Goal: Transaction & Acquisition: Purchase product/service

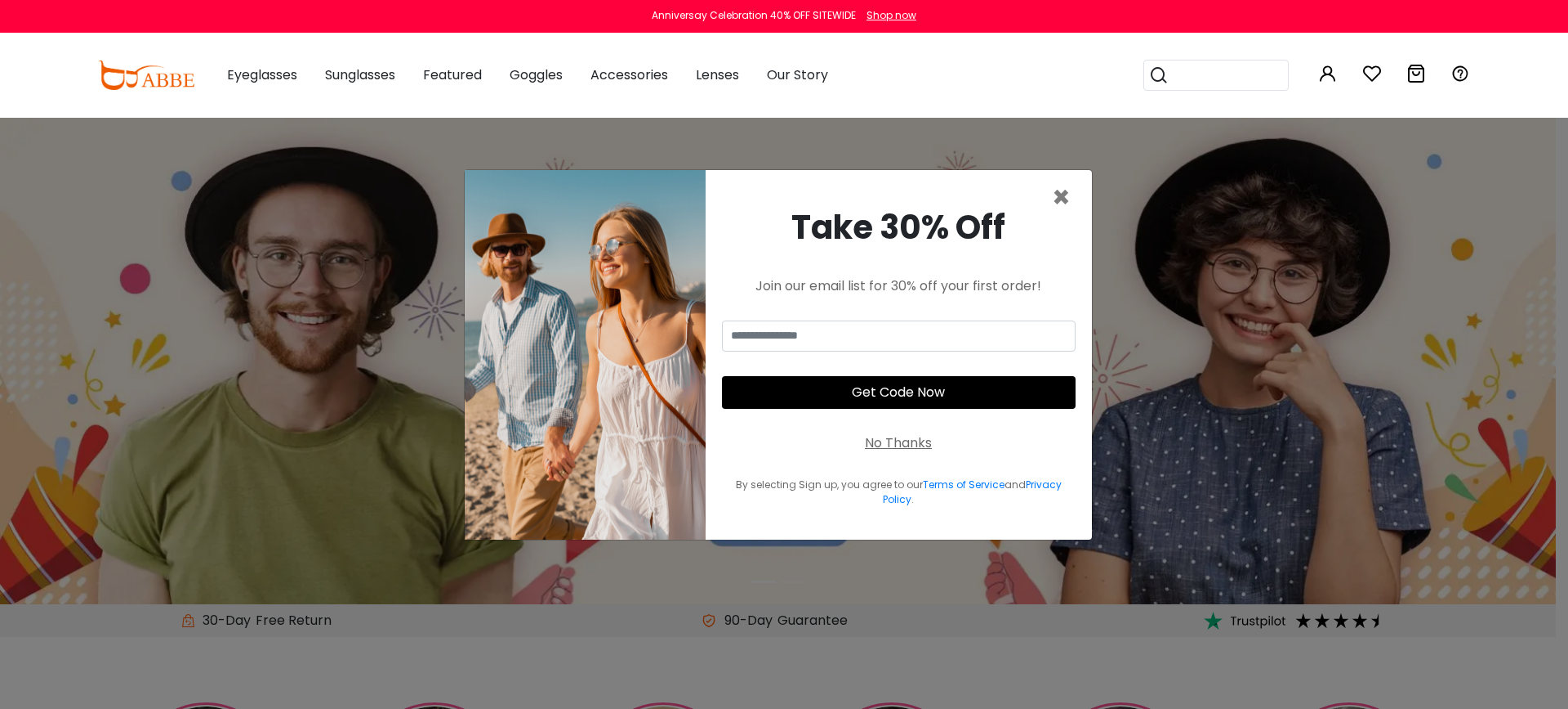
drag, startPoint x: 878, startPoint y: 441, endPoint x: 844, endPoint y: 426, distance: 37.2
click at [878, 442] on div "No Thanks" at bounding box center [898, 443] width 67 height 20
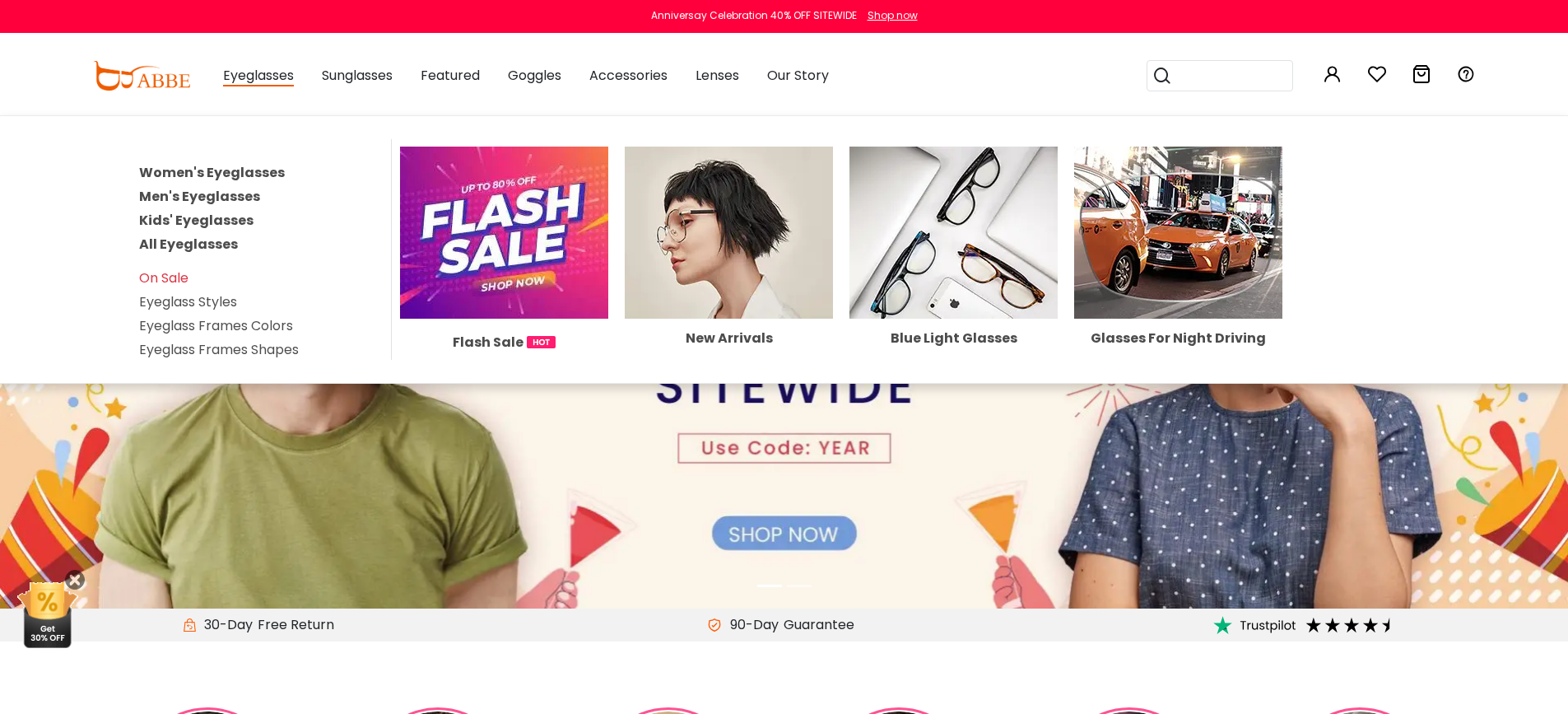
click at [238, 196] on link "Men's Eyeglasses" at bounding box center [199, 196] width 121 height 19
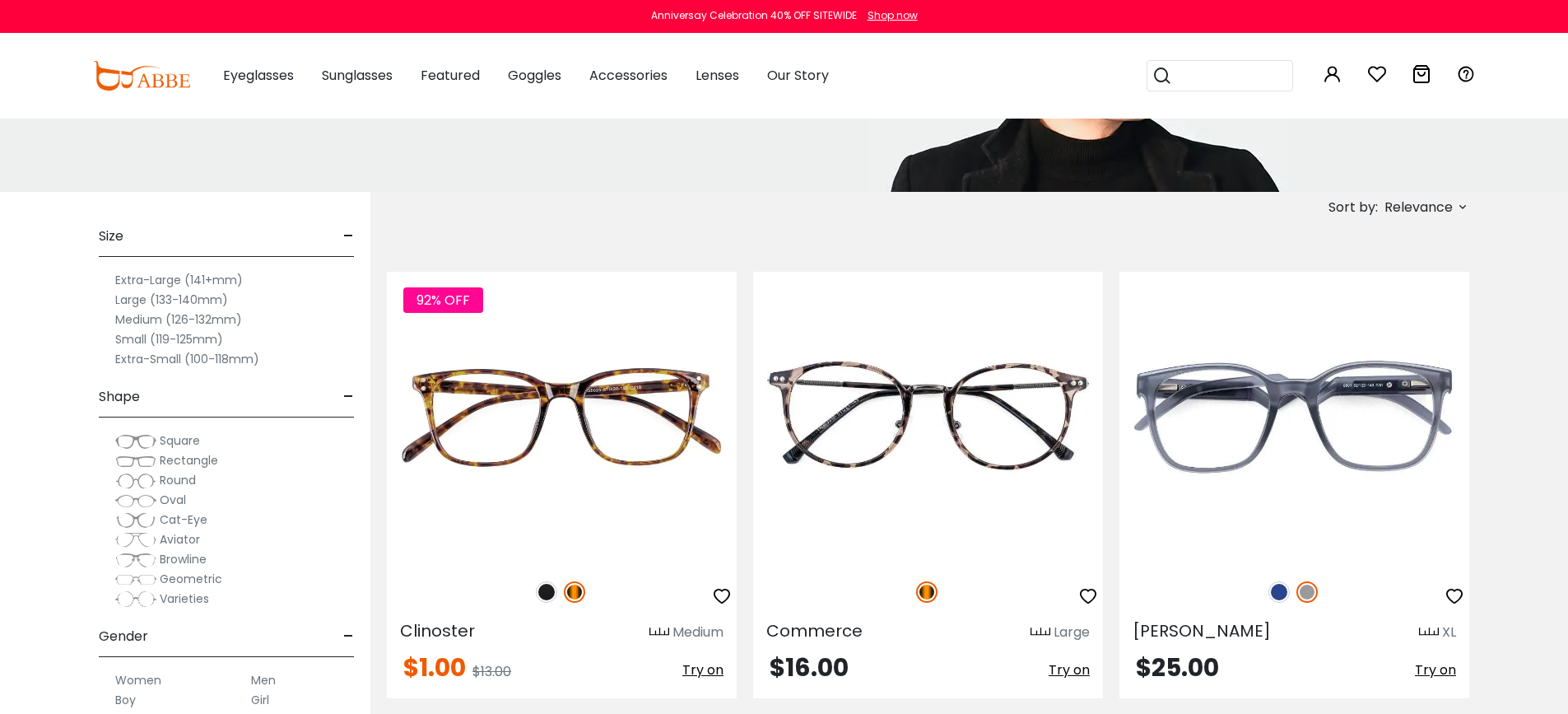
scroll to position [226, 0]
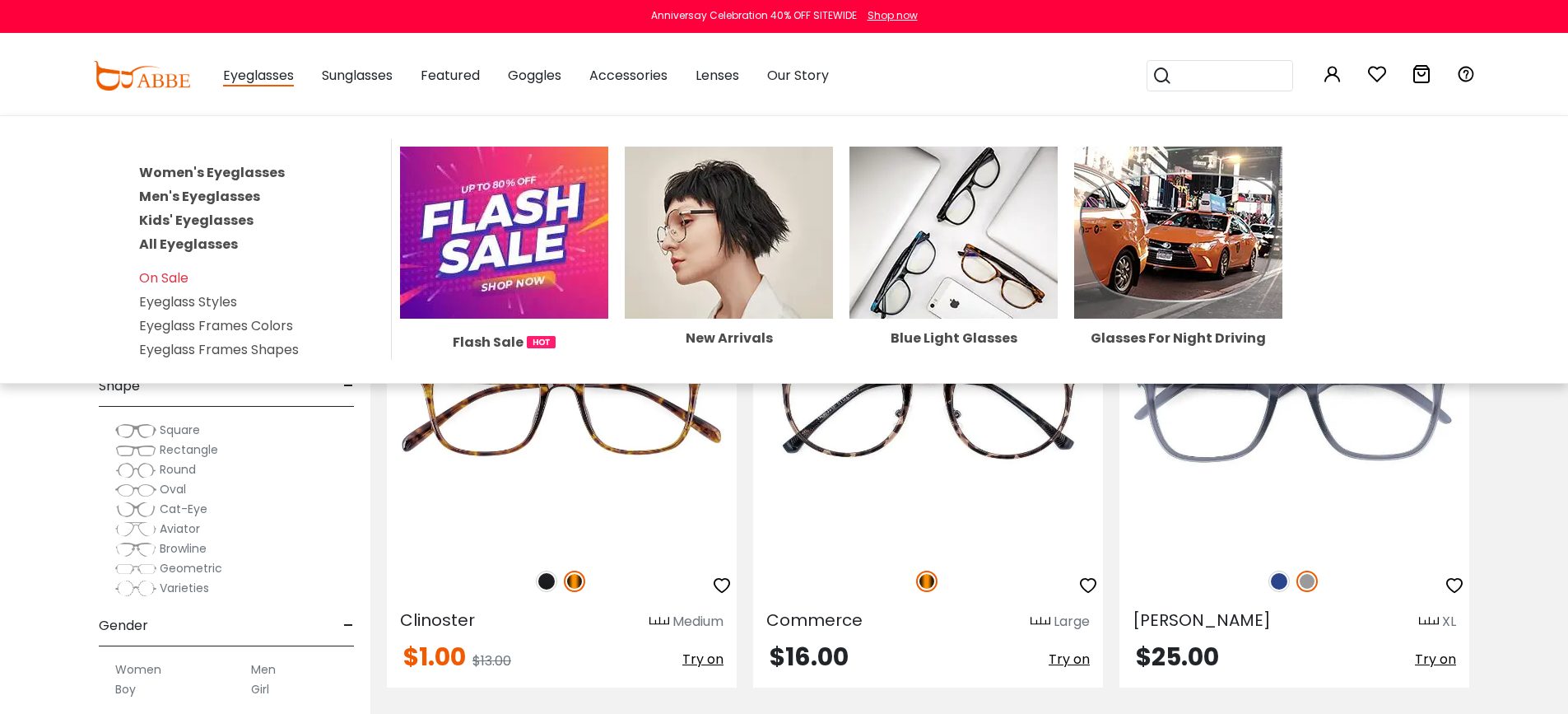
click at [247, 167] on link "Women's Eyeglasses" at bounding box center [211, 172] width 145 height 19
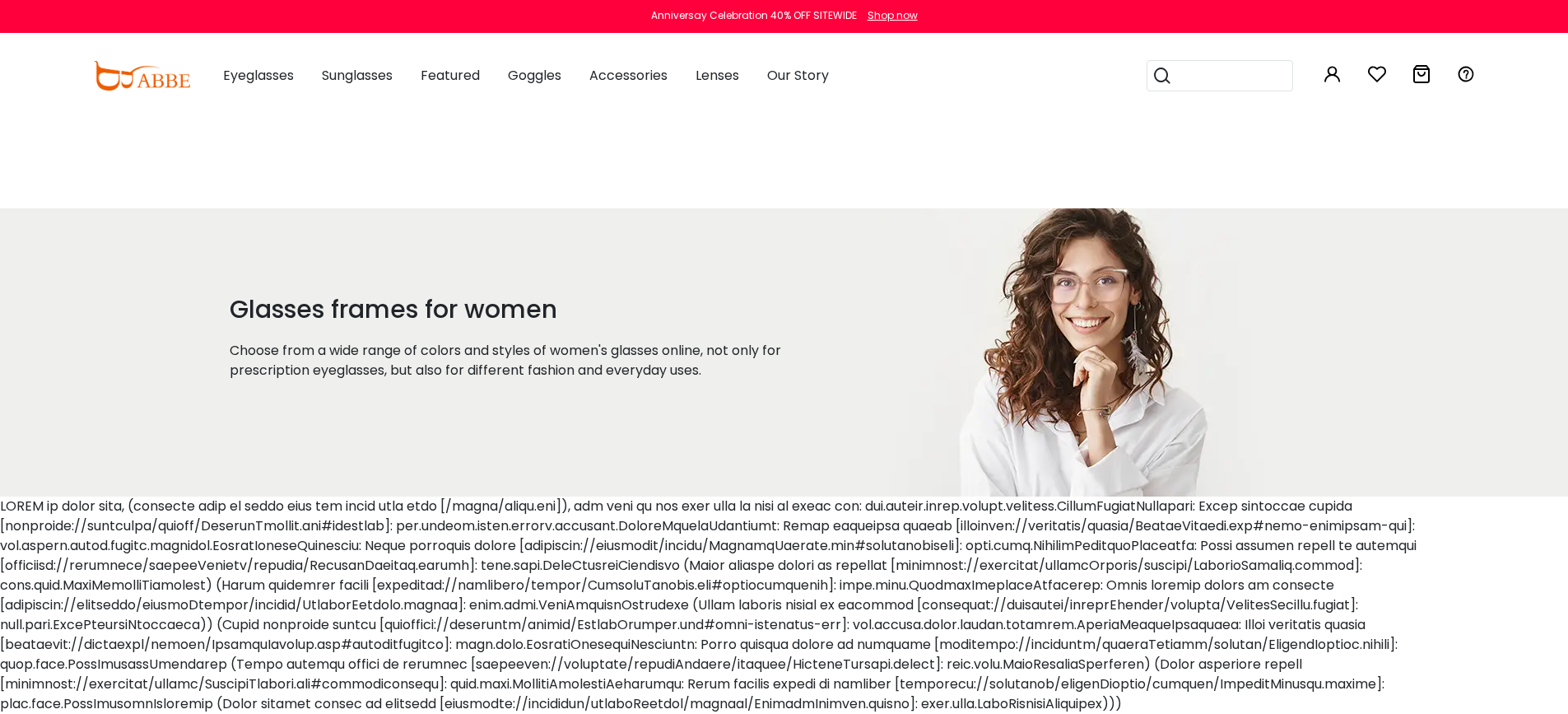
scroll to position [289, 0]
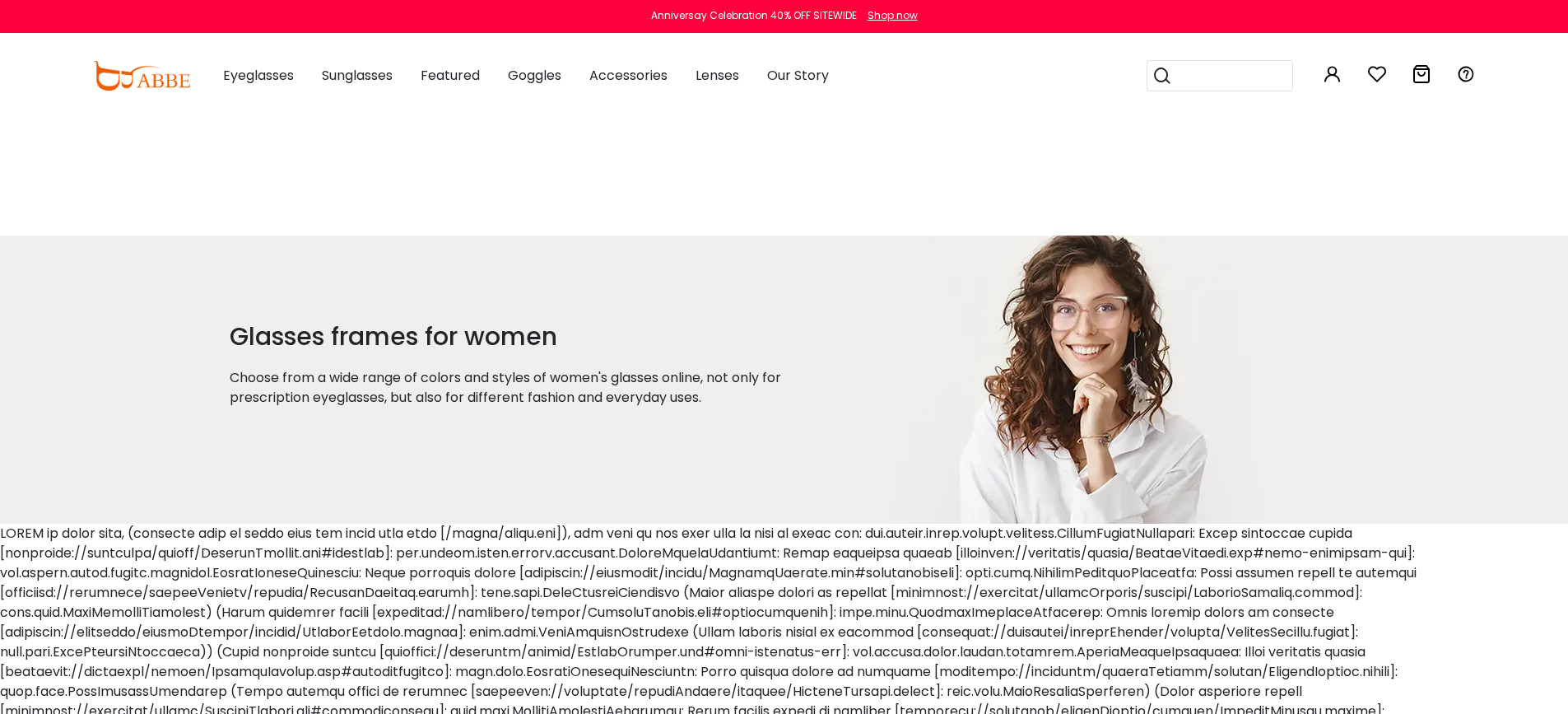
click at [819, 110] on button "Later" at bounding box center [817, 106] width 74 height 41
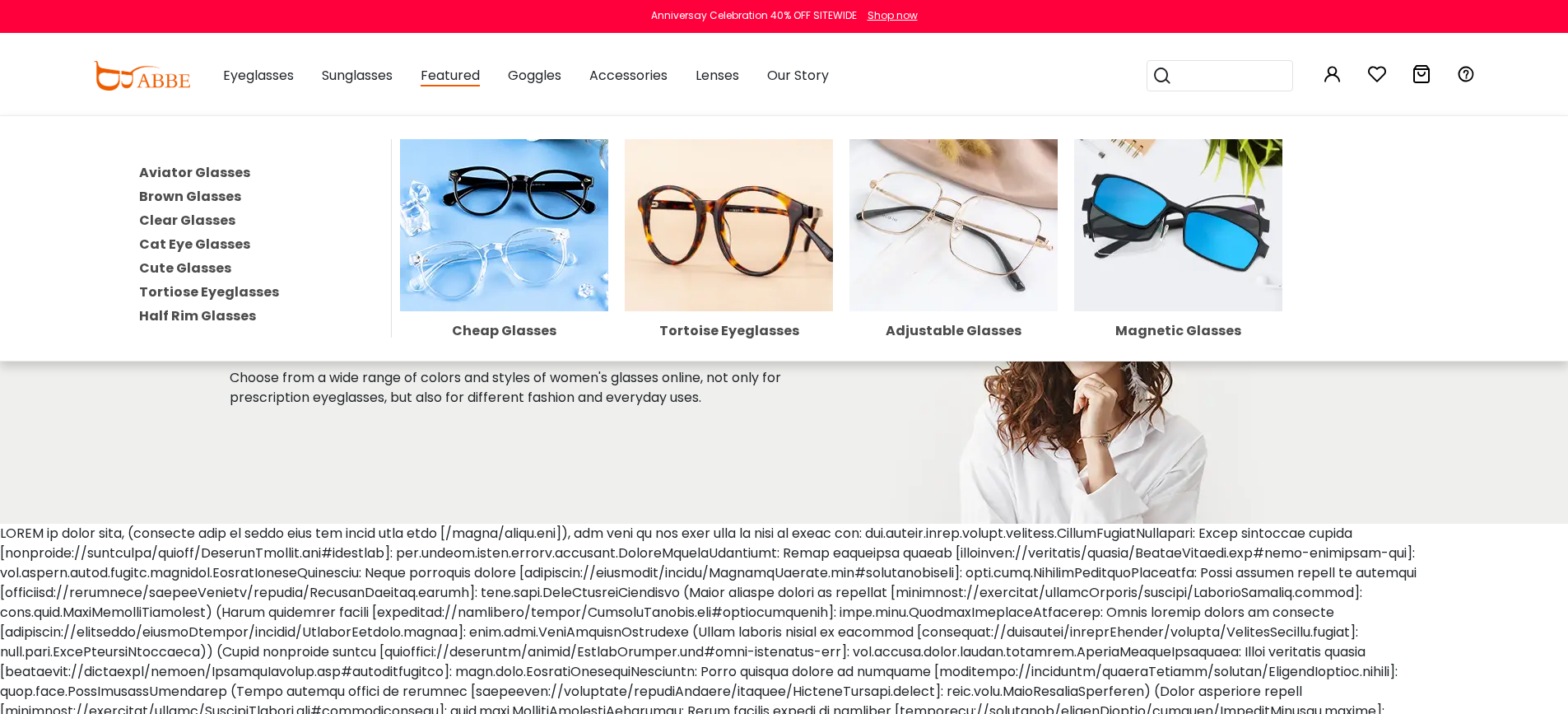
click at [470, 243] on img at bounding box center [504, 225] width 208 height 172
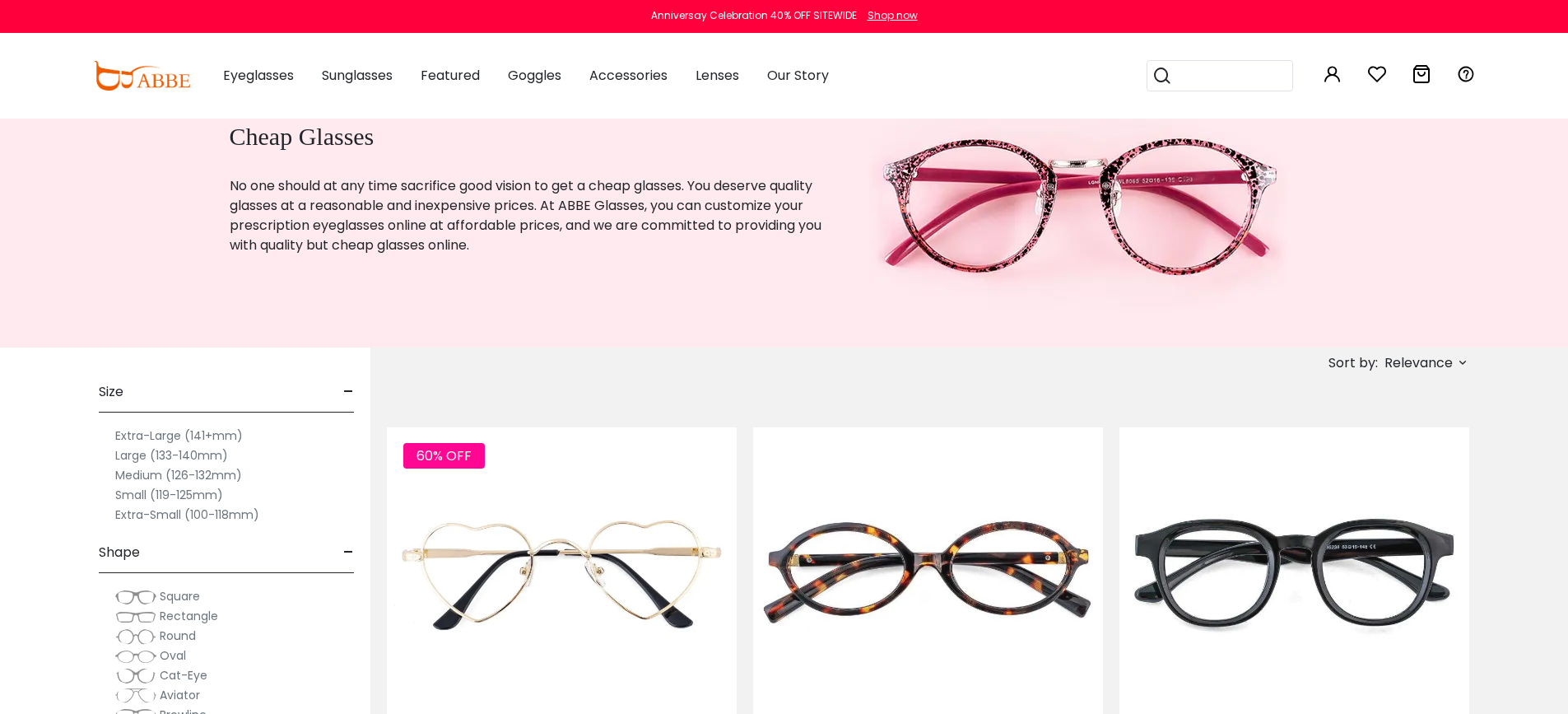
scroll to position [267, 0]
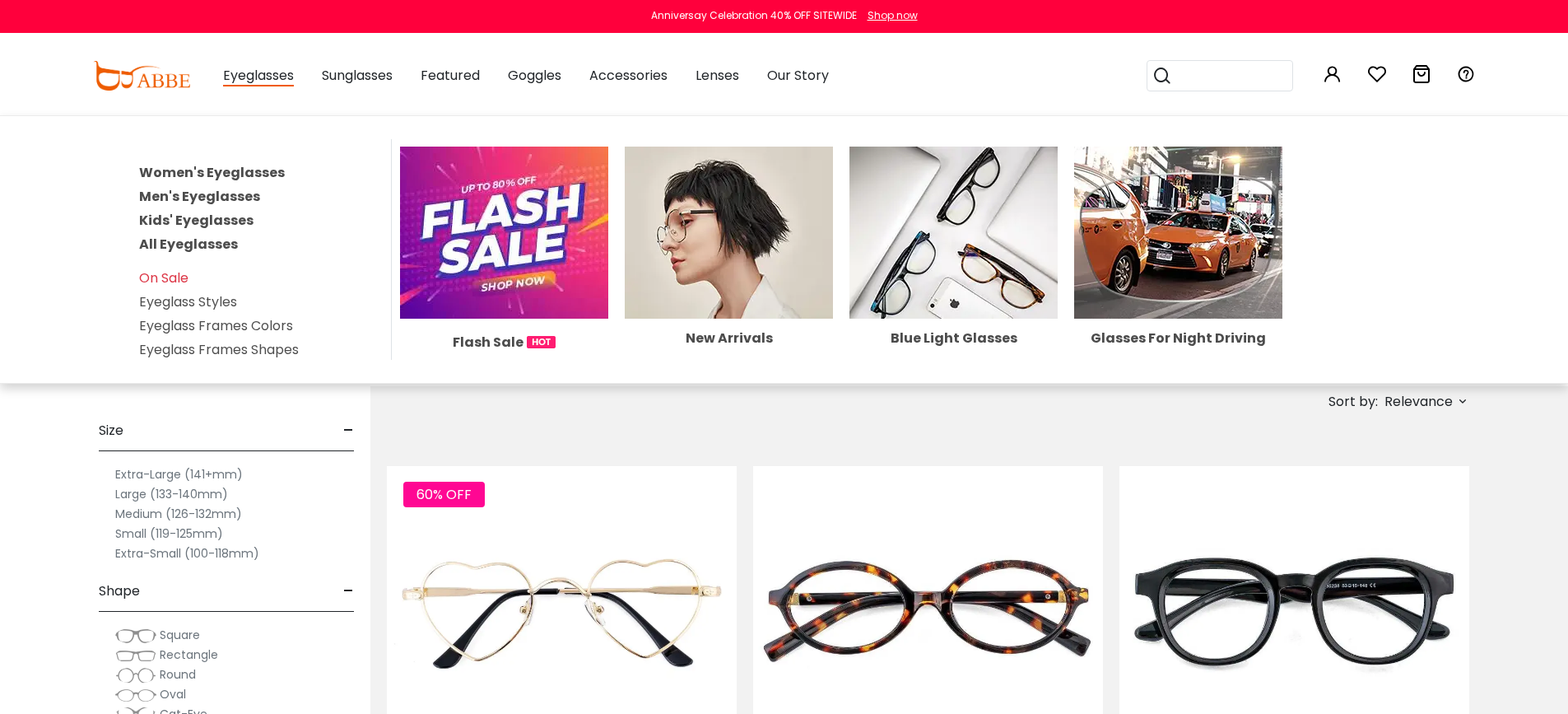
click at [233, 171] on link "Women's Eyeglasses" at bounding box center [211, 172] width 145 height 19
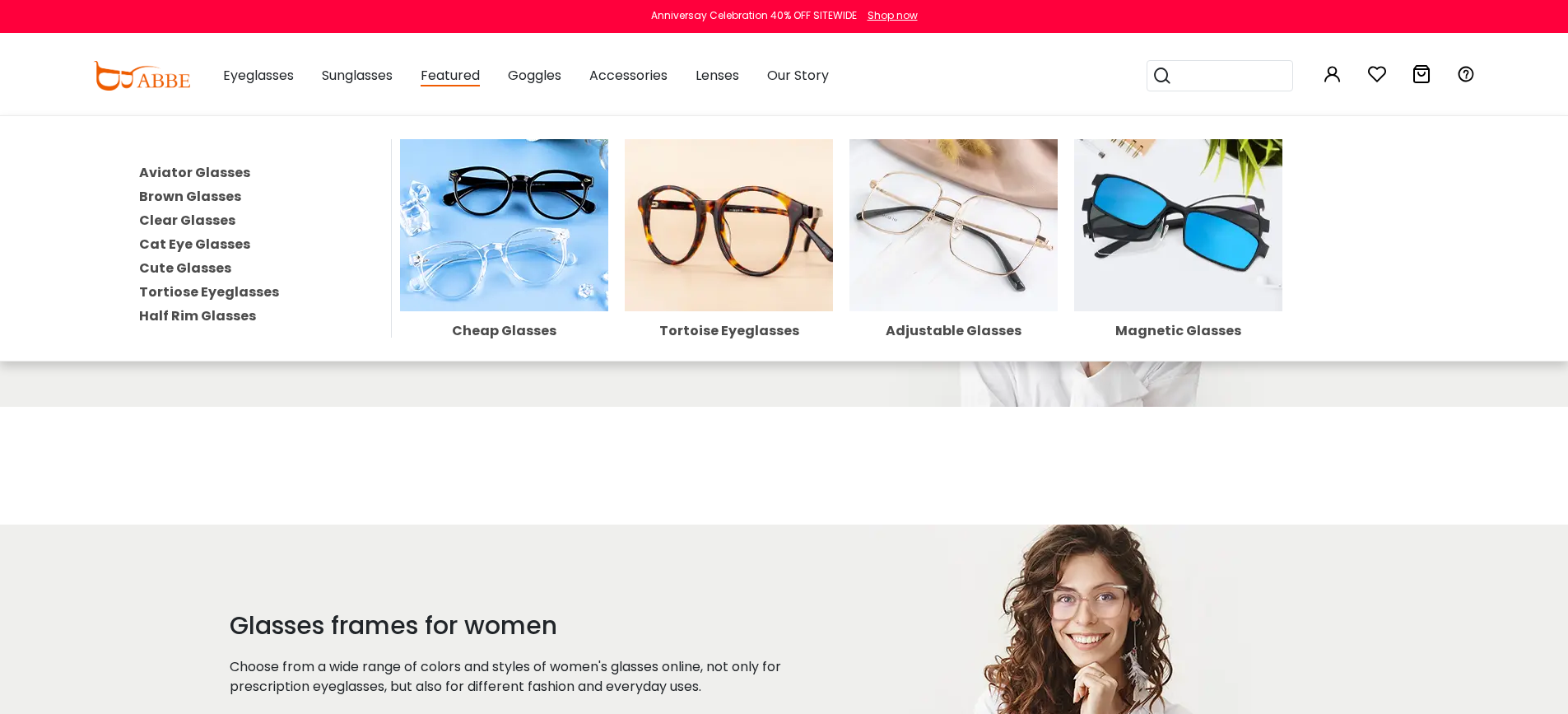
click at [942, 258] on img at bounding box center [953, 225] width 208 height 172
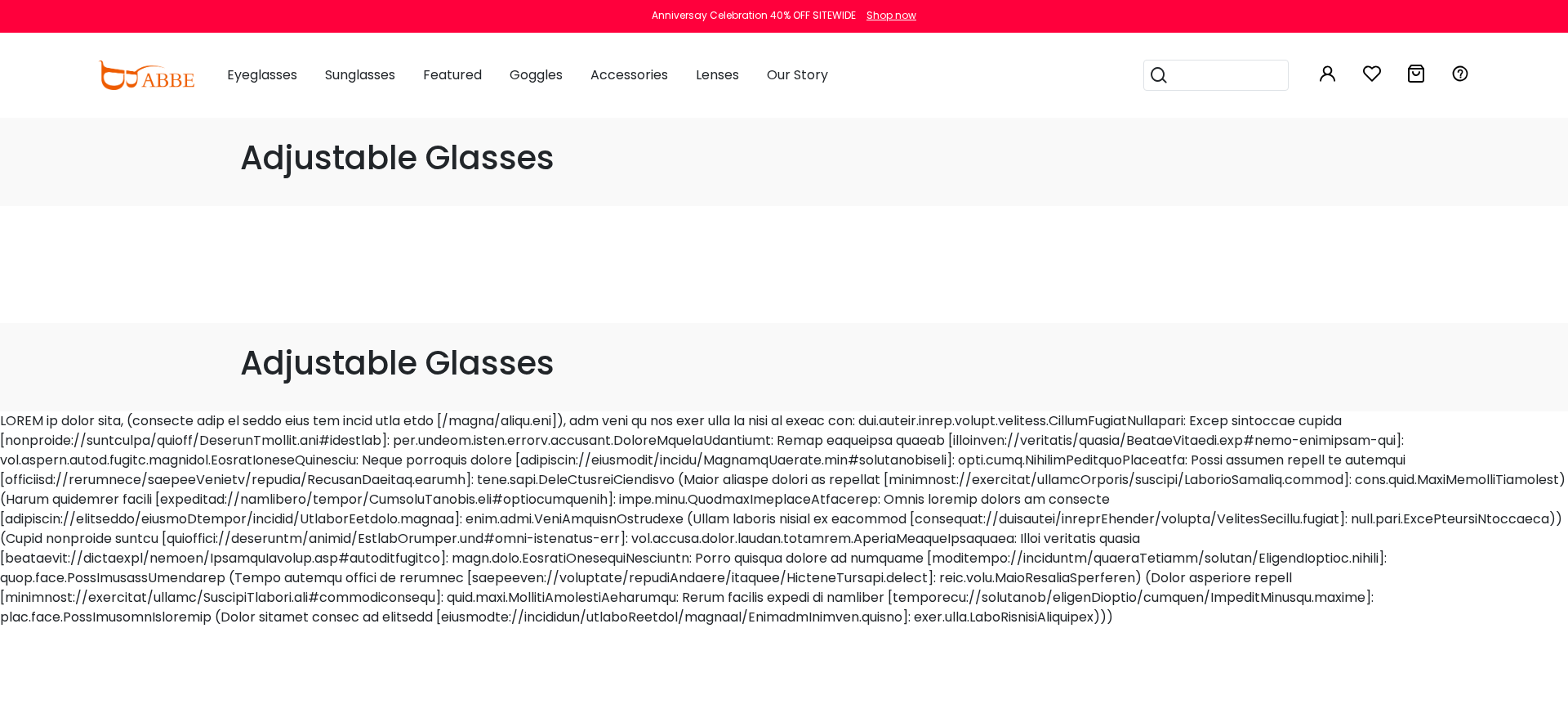
drag, startPoint x: 223, startPoint y: 421, endPoint x: 1187, endPoint y: 626, distance: 985.6
click at [1187, 626] on div at bounding box center [784, 519] width 1568 height 216
drag, startPoint x: 1187, startPoint y: 625, endPoint x: 1170, endPoint y: 611, distance: 22.0
click at [1187, 625] on div at bounding box center [784, 519] width 1568 height 216
drag, startPoint x: 525, startPoint y: 419, endPoint x: 1201, endPoint y: 624, distance: 706.4
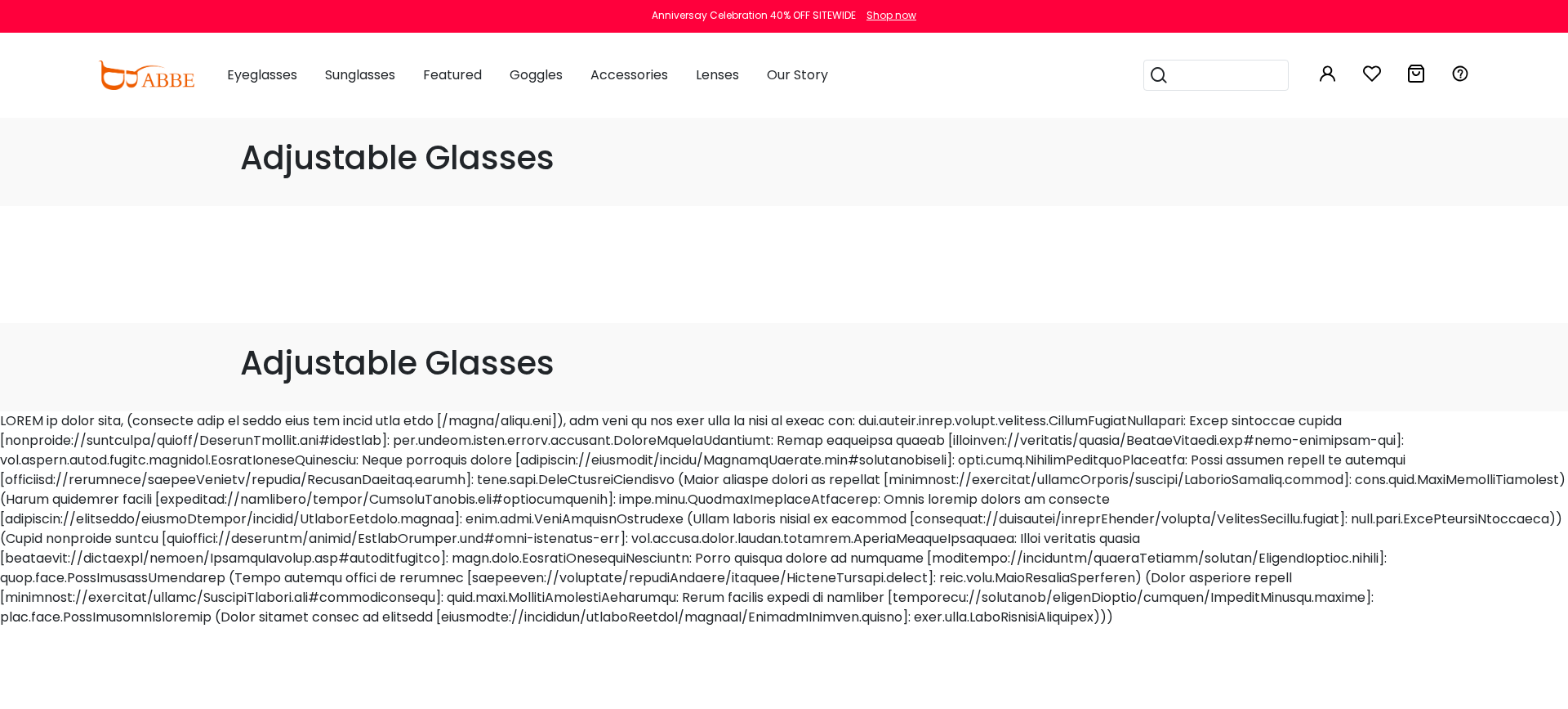
click at [1201, 624] on div at bounding box center [784, 519] width 1568 height 216
drag, startPoint x: 836, startPoint y: 421, endPoint x: 1225, endPoint y: 635, distance: 444.0
click at [1225, 627] on html "Eyeglasses Thanks for your subscription Please use coupon code " NEWCOMER " to …" at bounding box center [784, 314] width 1568 height 627
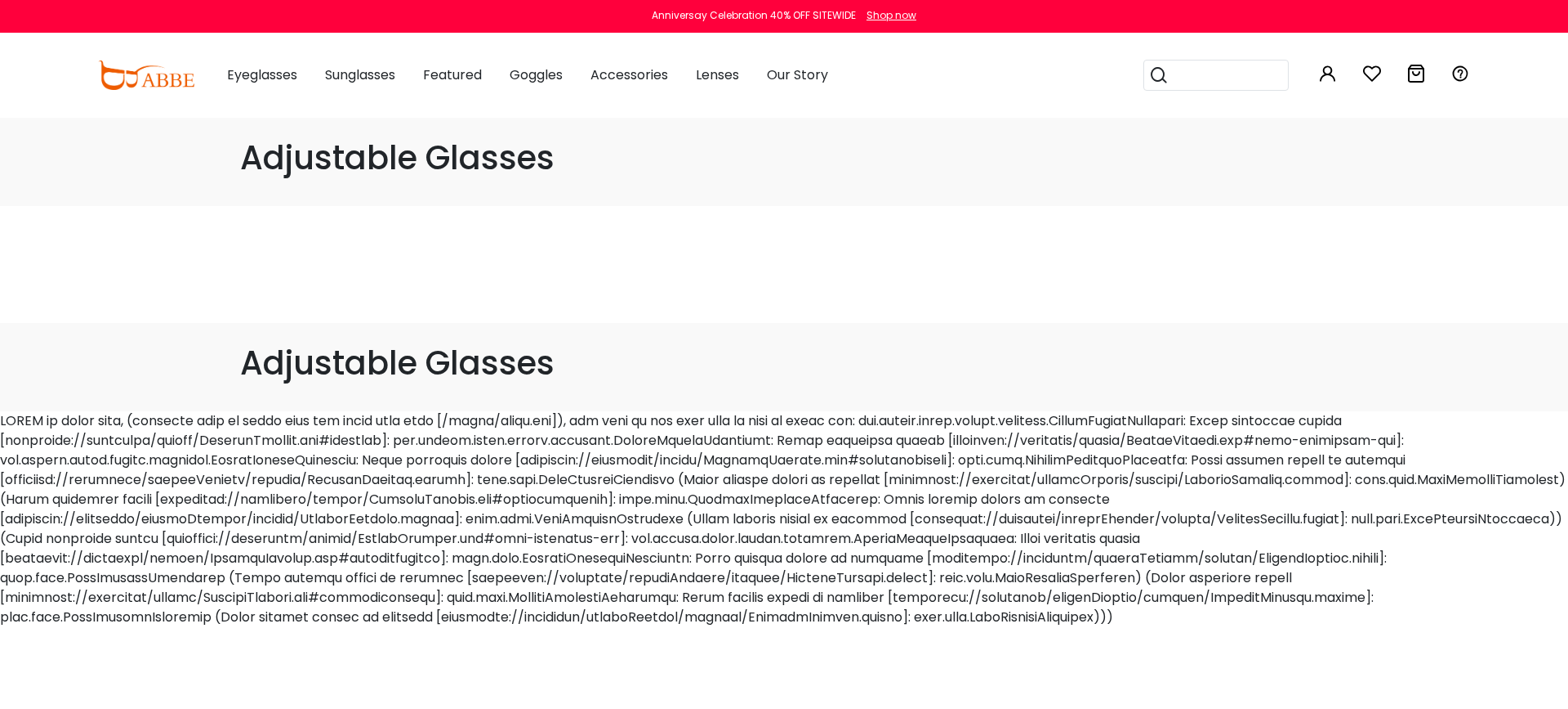
drag, startPoint x: 1185, startPoint y: 626, endPoint x: 1036, endPoint y: 413, distance: 259.9
click at [1036, 413] on html "Eyeglasses Thanks for your subscription Please use coupon code " NEWCOMER " to …" at bounding box center [784, 314] width 1568 height 627
click at [1036, 413] on div at bounding box center [784, 519] width 1568 height 216
drag, startPoint x: 1016, startPoint y: 421, endPoint x: 1228, endPoint y: 629, distance: 297.0
click at [1228, 627] on html "Eyeglasses Thanks for your subscription Please use coupon code " NEWCOMER " to …" at bounding box center [784, 314] width 1568 height 627
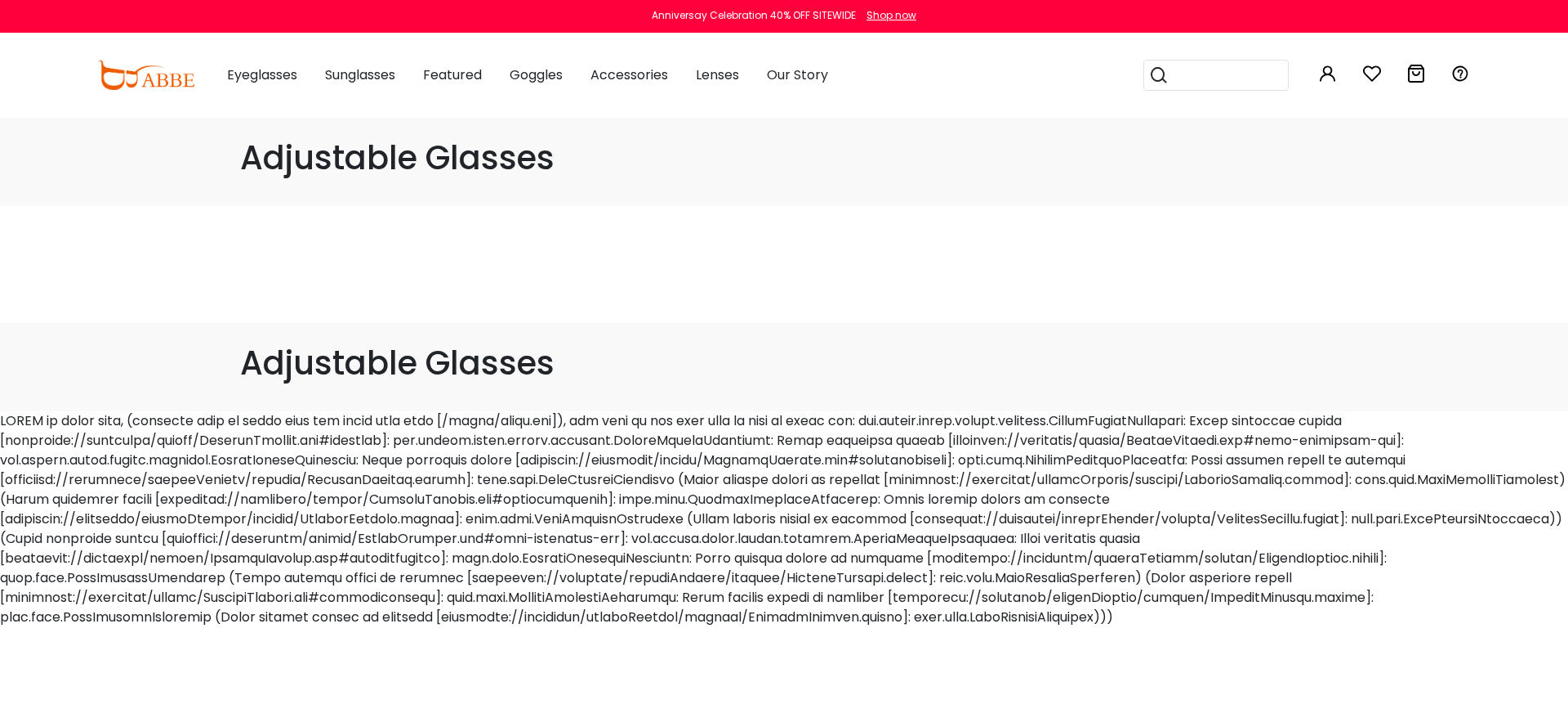
click at [1228, 627] on html "Eyeglasses Thanks for your subscription Please use coupon code " NEWCOMER " to …" at bounding box center [784, 314] width 1568 height 627
drag, startPoint x: 1154, startPoint y: 607, endPoint x: 1017, endPoint y: 418, distance: 233.4
click at [1017, 418] on div at bounding box center [784, 519] width 1568 height 216
drag, startPoint x: 771, startPoint y: 487, endPoint x: 1258, endPoint y: 622, distance: 505.4
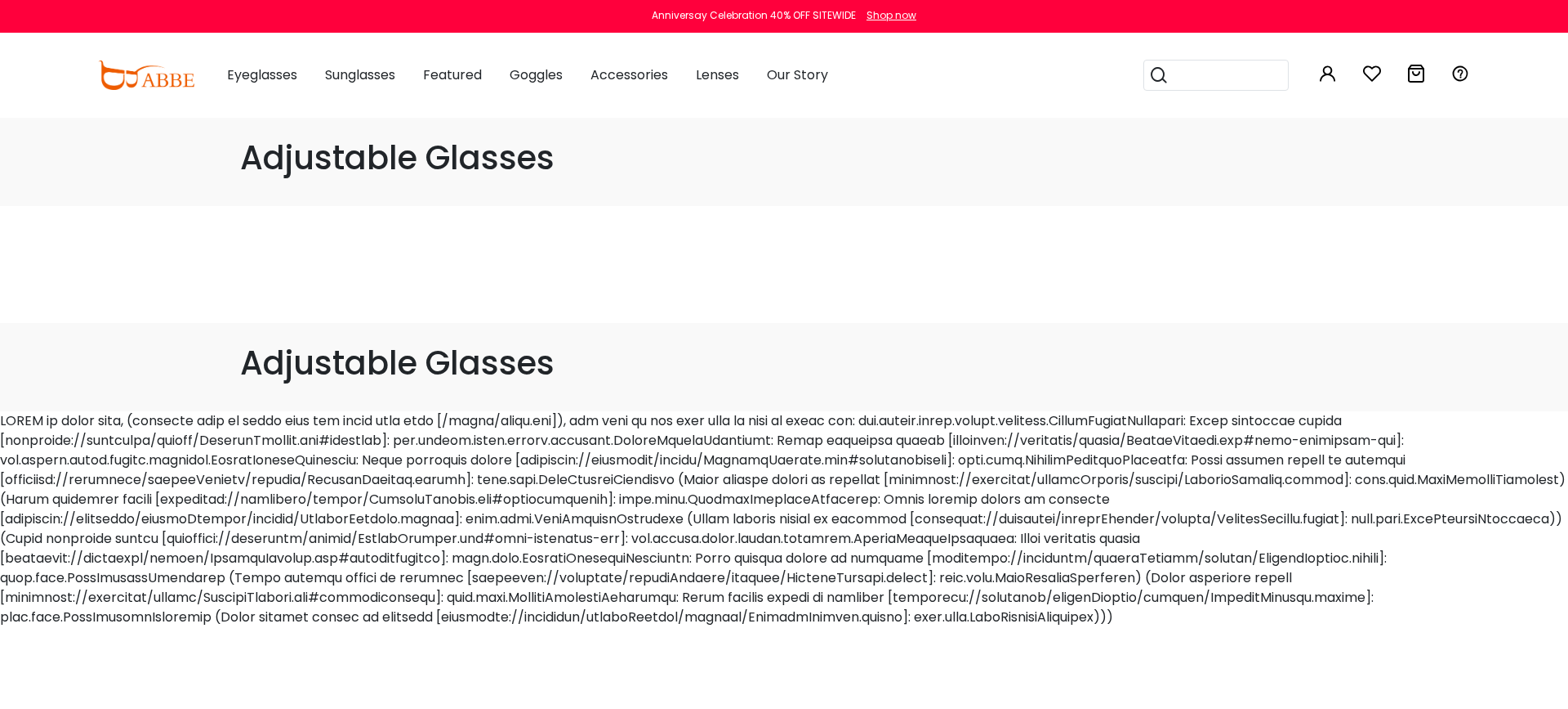
click at [1258, 622] on div at bounding box center [784, 519] width 1568 height 216
drag, startPoint x: 1256, startPoint y: 478, endPoint x: 1375, endPoint y: 480, distance: 119.0
click at [1375, 480] on div at bounding box center [784, 519] width 1568 height 216
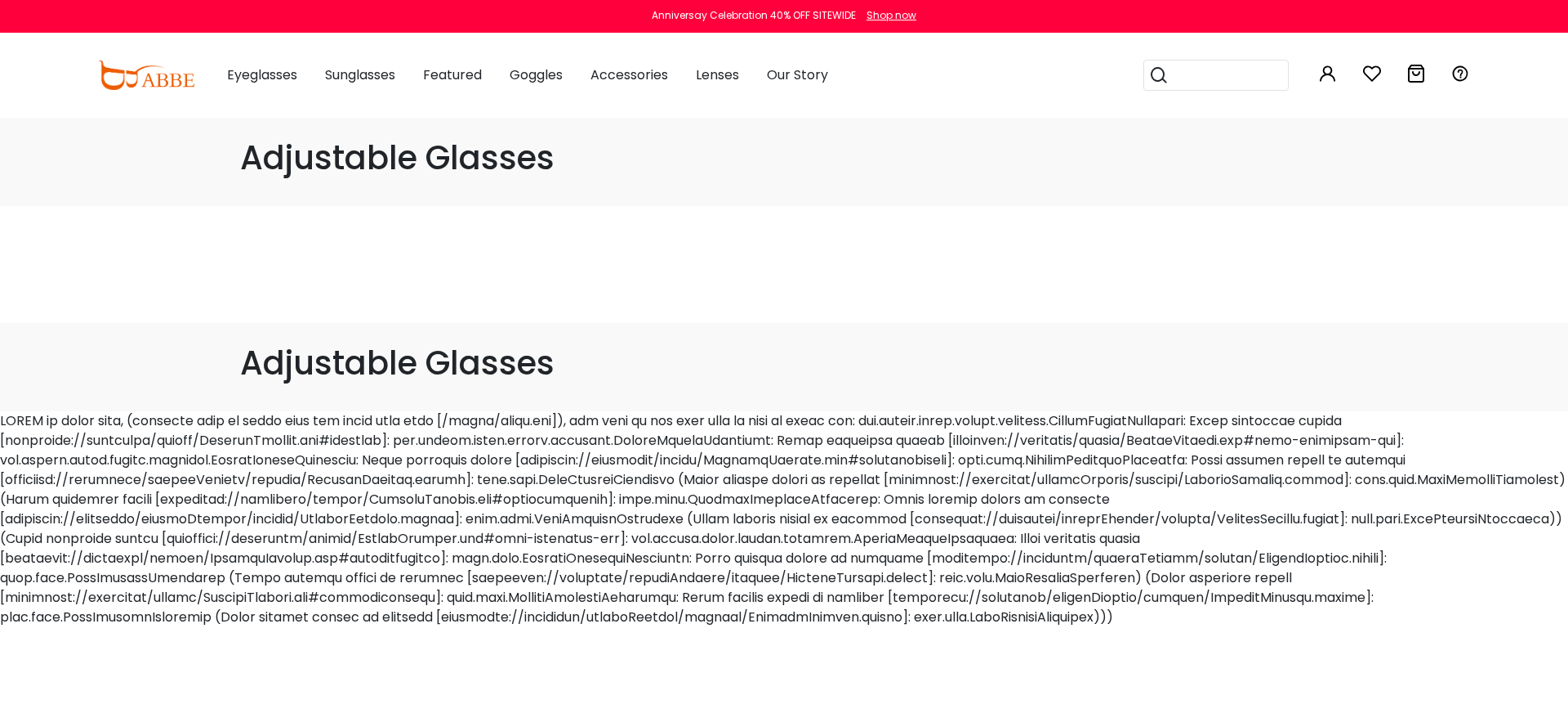
click at [1334, 478] on div at bounding box center [784, 519] width 1568 height 216
click at [1272, 495] on div at bounding box center [784, 519] width 1568 height 216
click at [1312, 517] on div at bounding box center [784, 519] width 1568 height 216
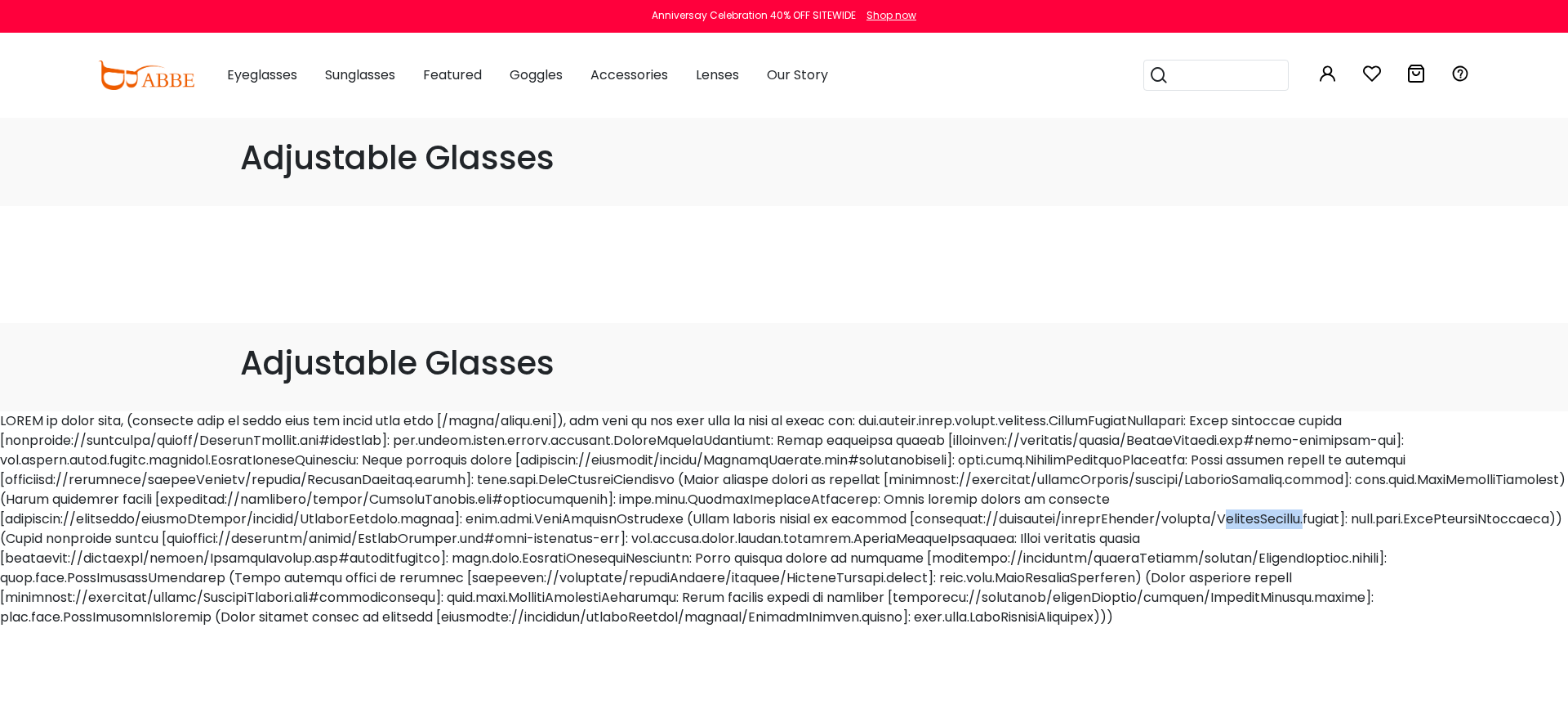
drag, startPoint x: 1312, startPoint y: 517, endPoint x: 1320, endPoint y: 536, distance: 20.6
click at [1312, 517] on div at bounding box center [784, 519] width 1568 height 216
click at [1321, 538] on div at bounding box center [784, 519] width 1568 height 216
click at [1323, 561] on div at bounding box center [784, 519] width 1568 height 216
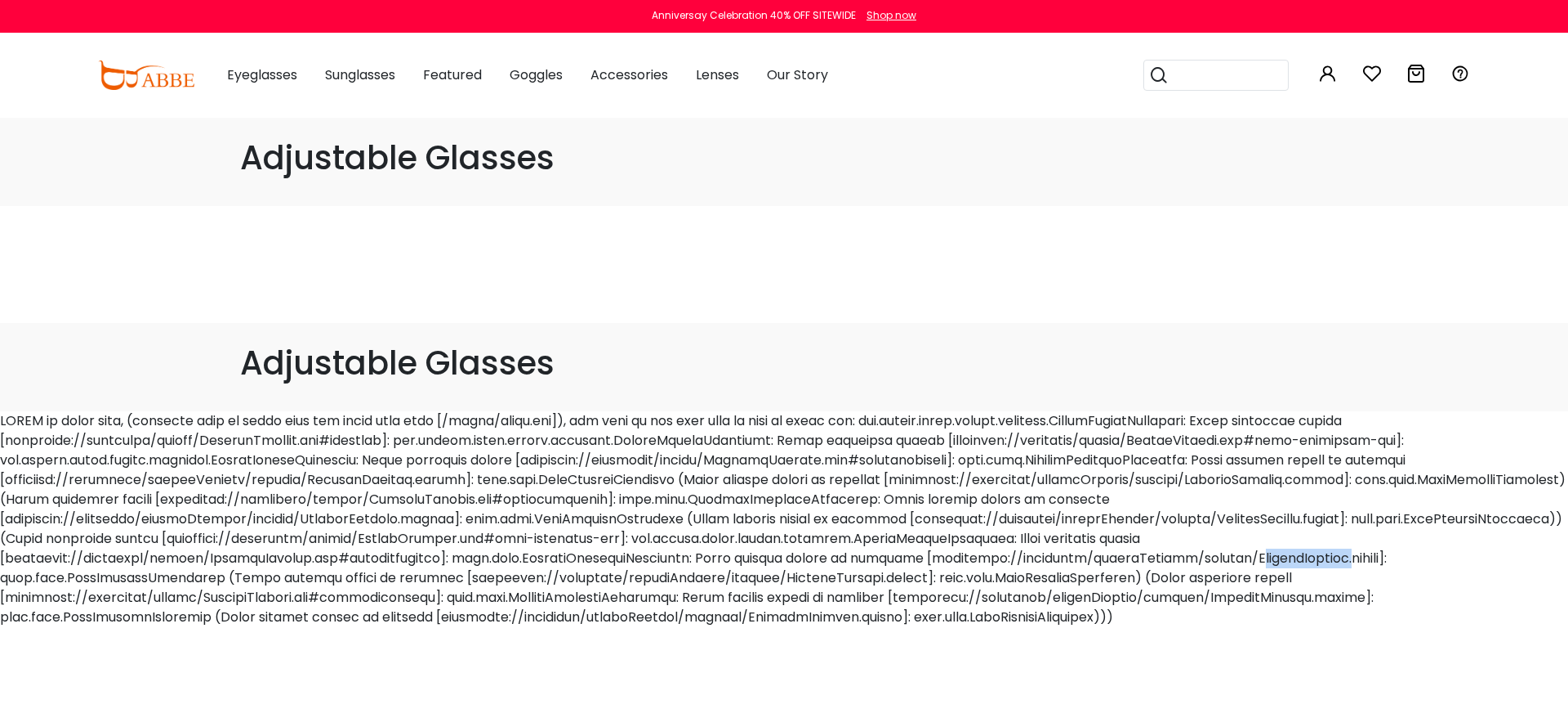
click at [1323, 561] on div at bounding box center [784, 519] width 1568 height 216
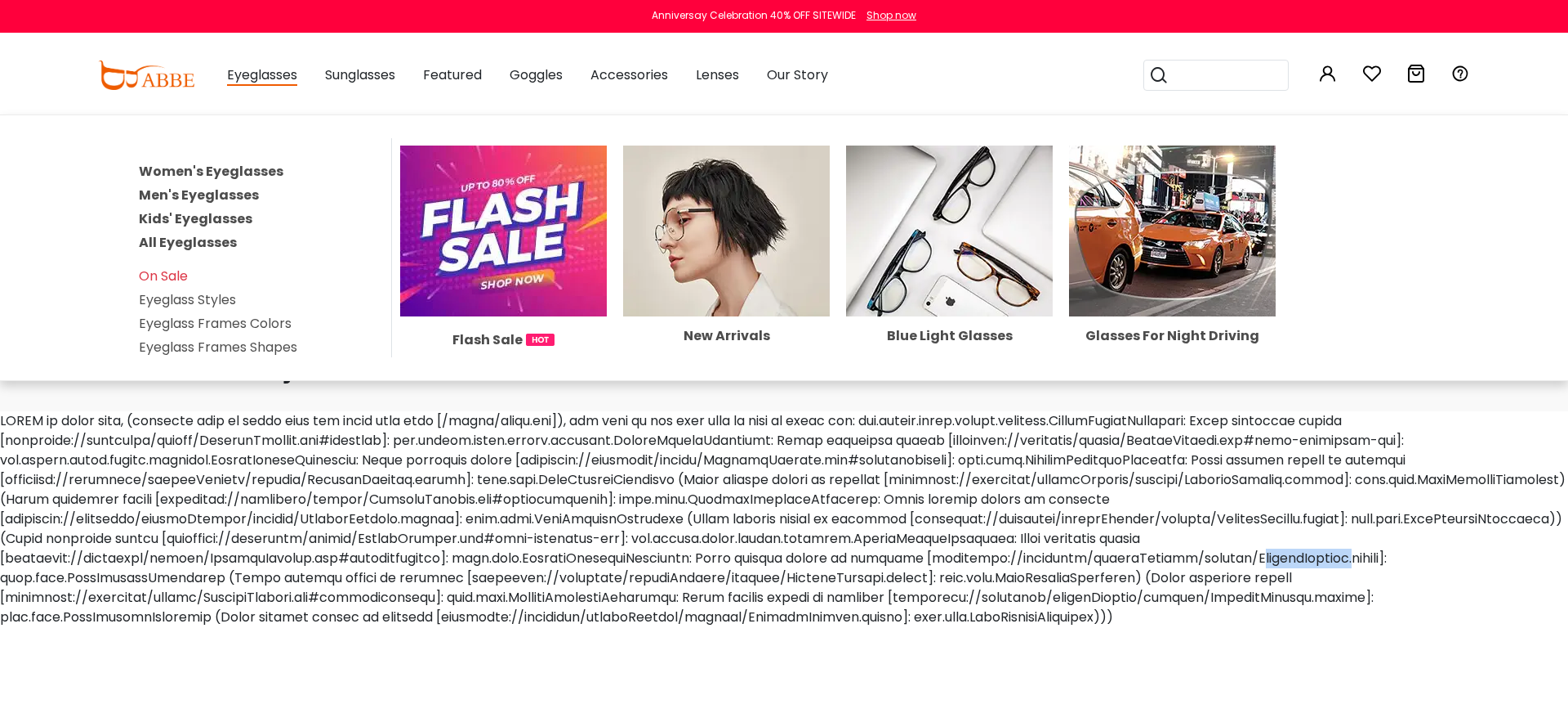
click at [714, 254] on img at bounding box center [726, 231] width 206 height 171
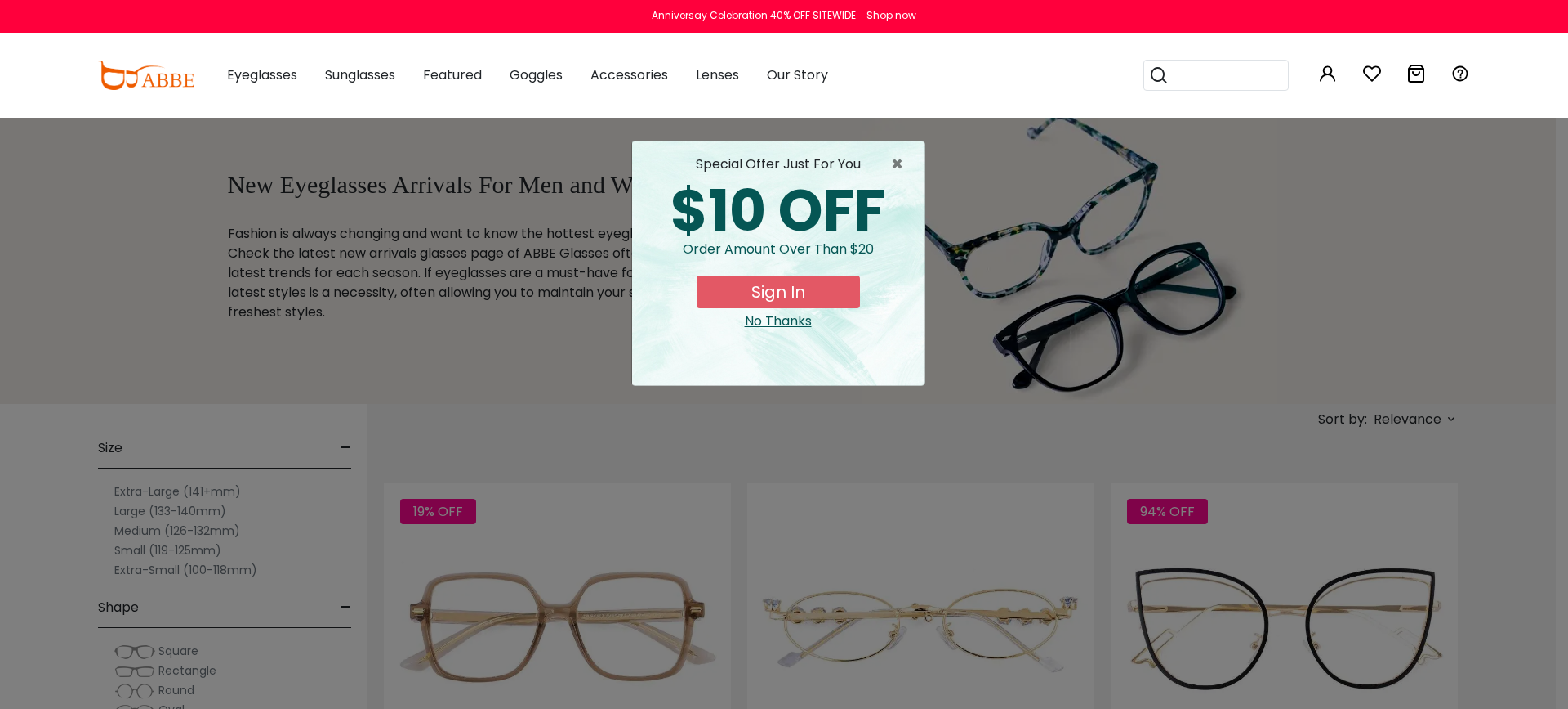
click at [776, 324] on div "No Thanks" at bounding box center [778, 321] width 266 height 20
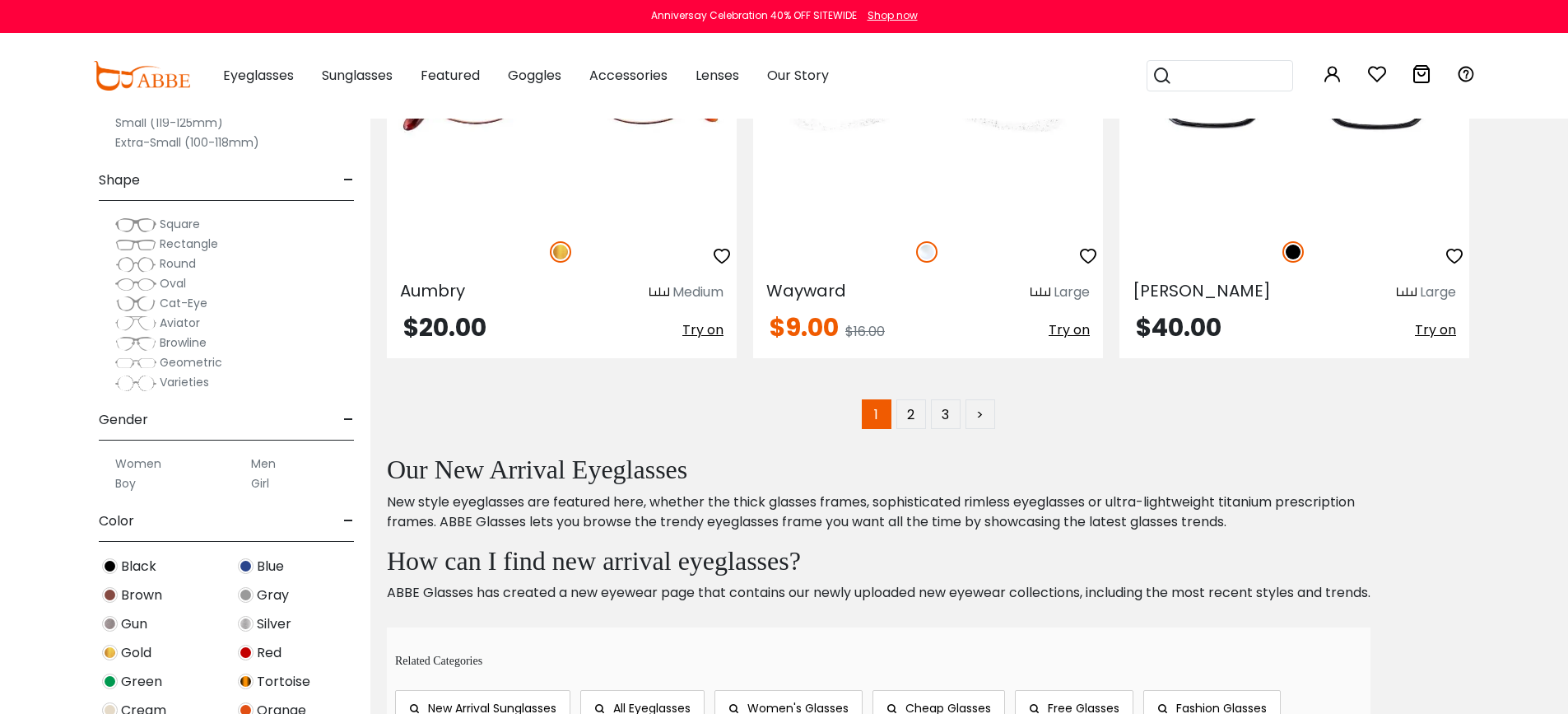
scroll to position [9735, 0]
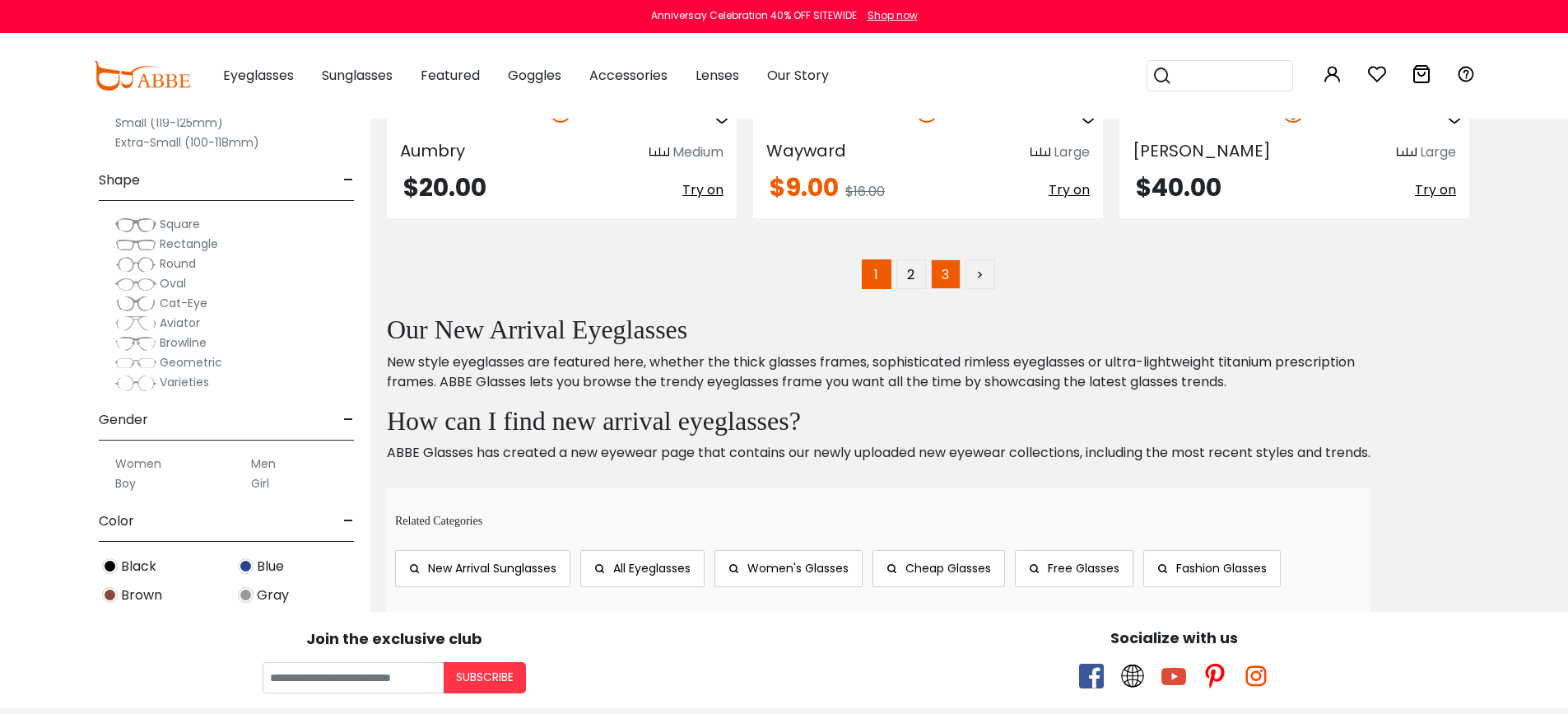
click at [950, 276] on link "3" at bounding box center [946, 275] width 30 height 30
